Goal: Navigation & Orientation: Find specific page/section

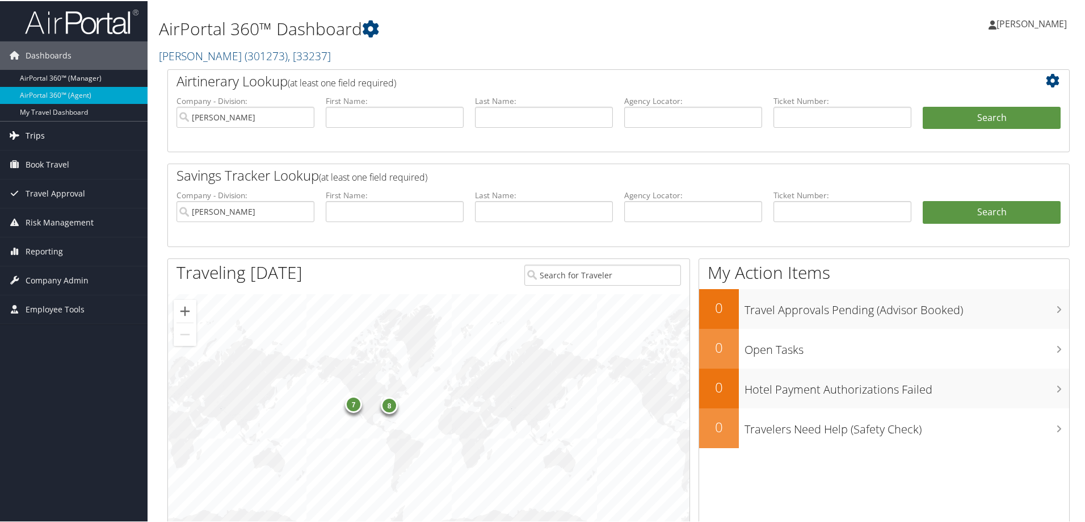
drag, startPoint x: 45, startPoint y: 127, endPoint x: 49, endPoint y: 132, distance: 6.8
click at [45, 127] on link "Trips" at bounding box center [74, 134] width 148 height 28
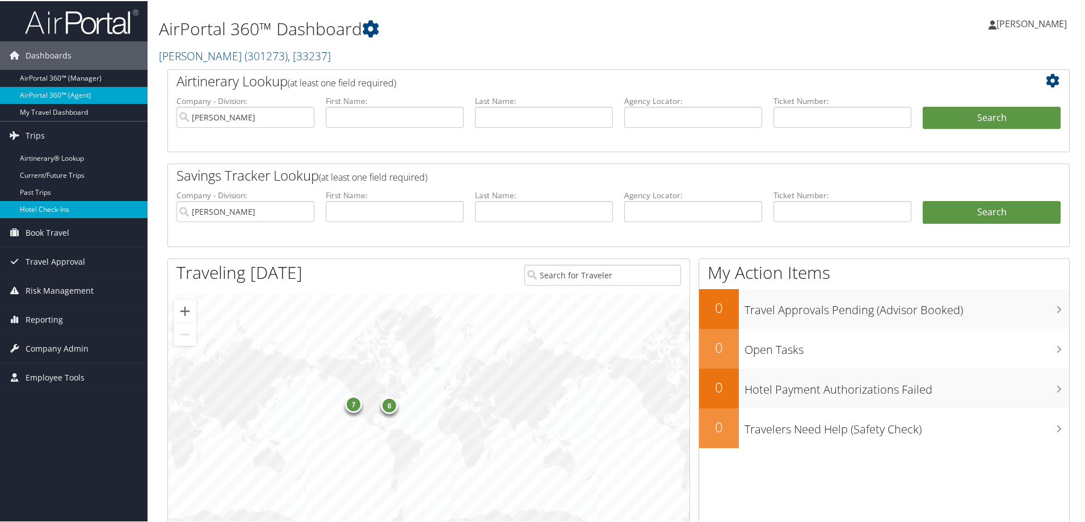
click at [78, 211] on link "Hotel Check-ins" at bounding box center [74, 208] width 148 height 17
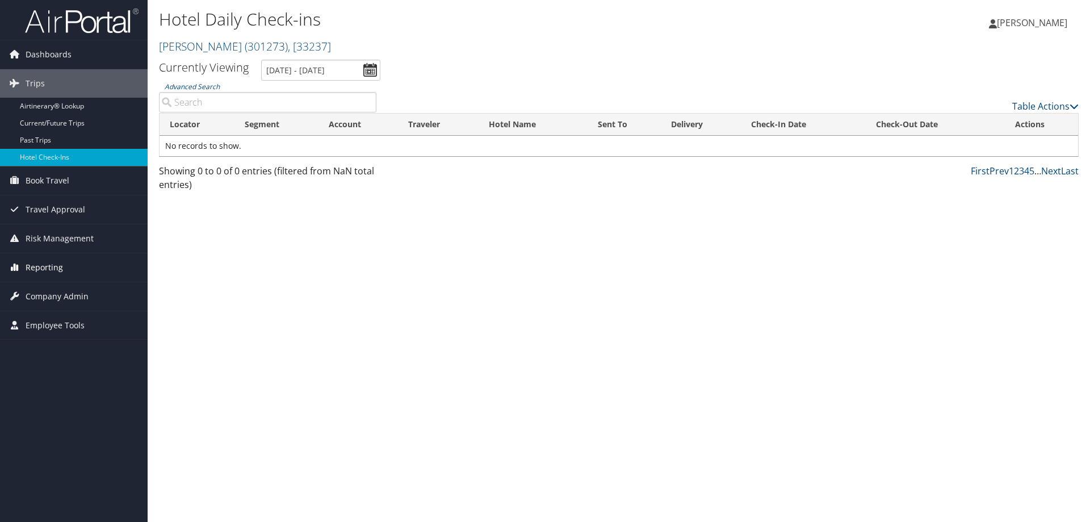
click at [71, 263] on link "Reporting" at bounding box center [74, 267] width 148 height 28
click at [72, 263] on link "Reporting" at bounding box center [74, 267] width 148 height 28
click at [83, 299] on span "Company Admin" at bounding box center [57, 296] width 63 height 28
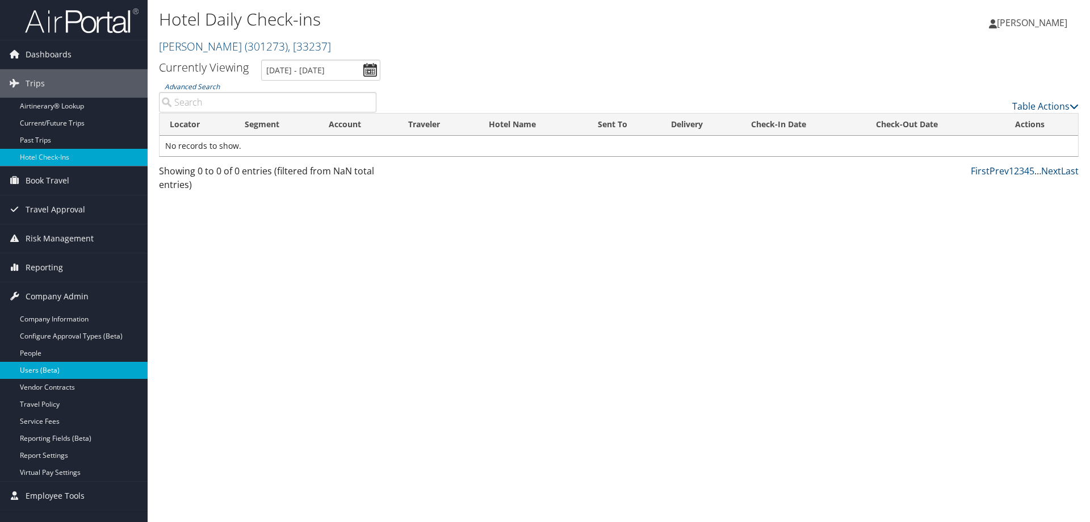
click at [83, 373] on link "Users (Beta)" at bounding box center [74, 370] width 148 height 17
